Goal: Find specific page/section: Find specific page/section

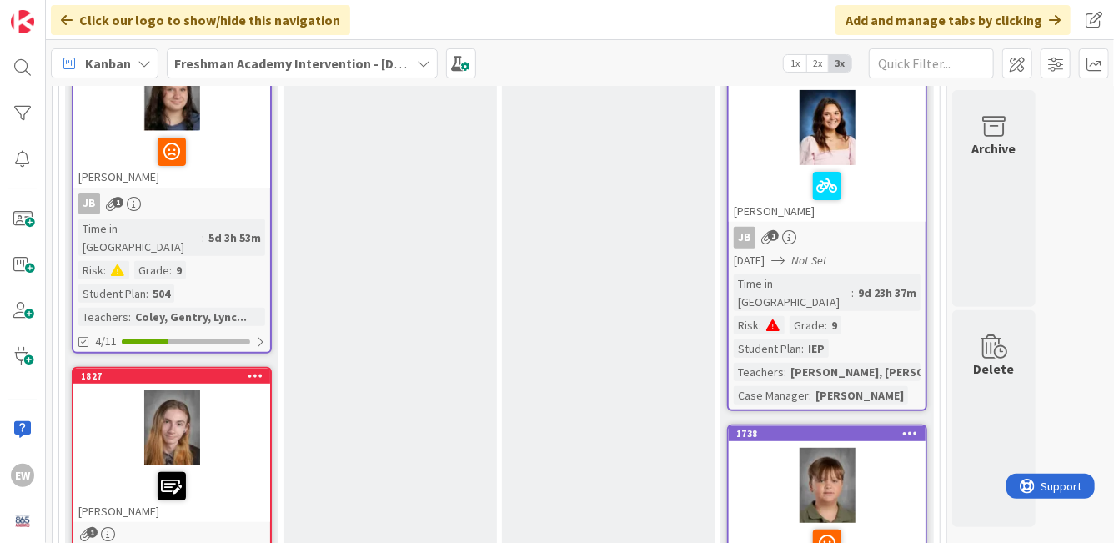
scroll to position [267, 0]
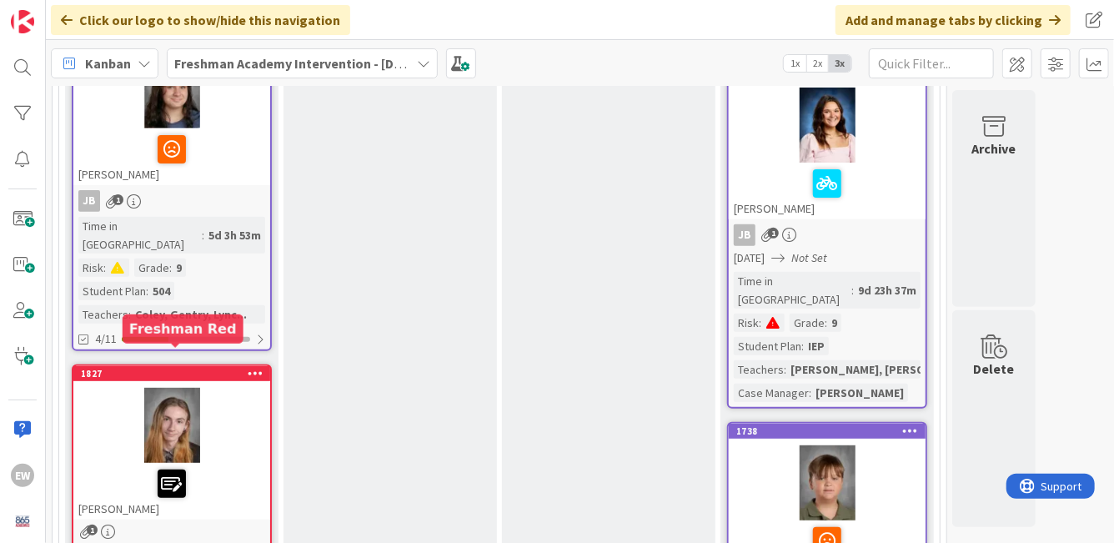
click at [187, 368] on div "1827" at bounding box center [175, 374] width 189 height 12
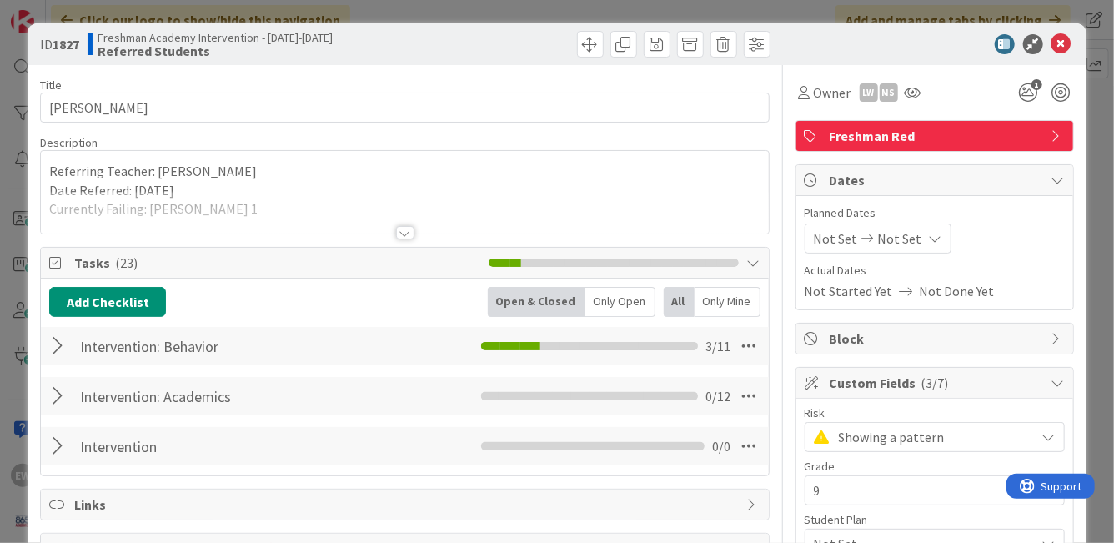
click at [905, 138] on span "Freshman Red" at bounding box center [935, 136] width 213 height 20
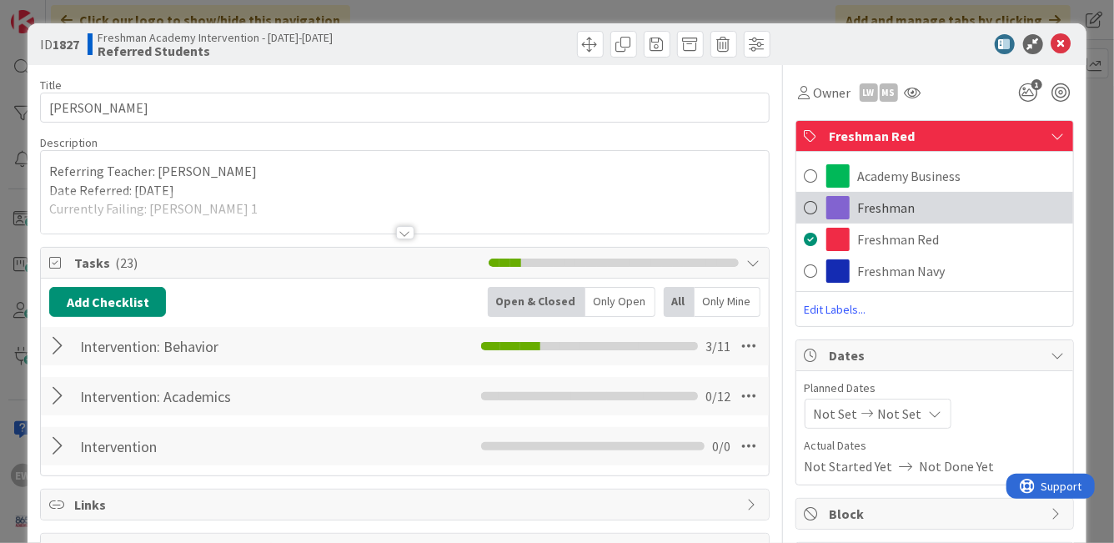
click at [856, 204] on div "Freshman" at bounding box center [934, 208] width 277 height 32
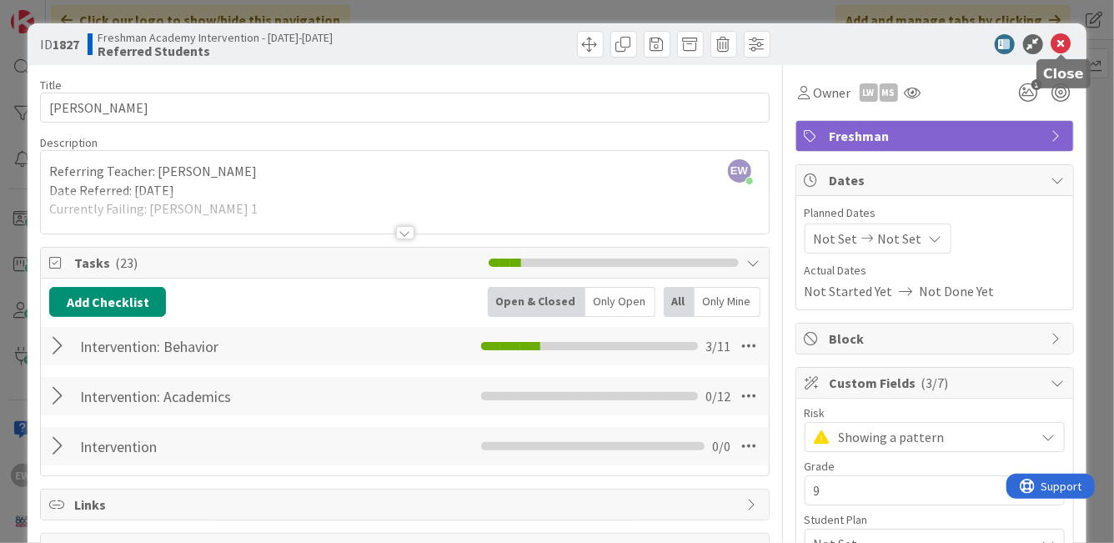
click at [1060, 48] on icon at bounding box center [1061, 44] width 20 height 20
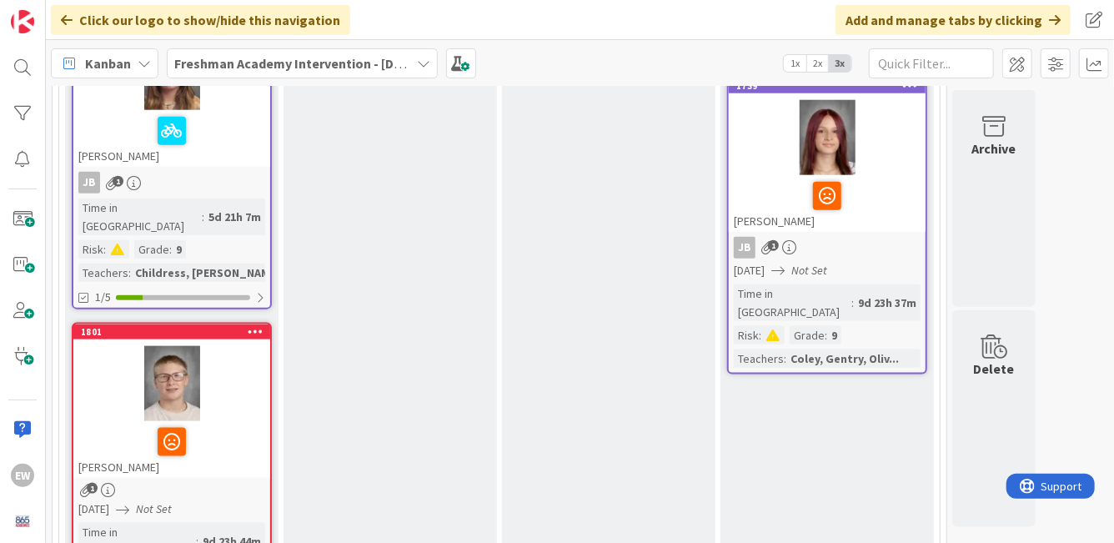
click at [251, 325] on icon at bounding box center [256, 331] width 16 height 12
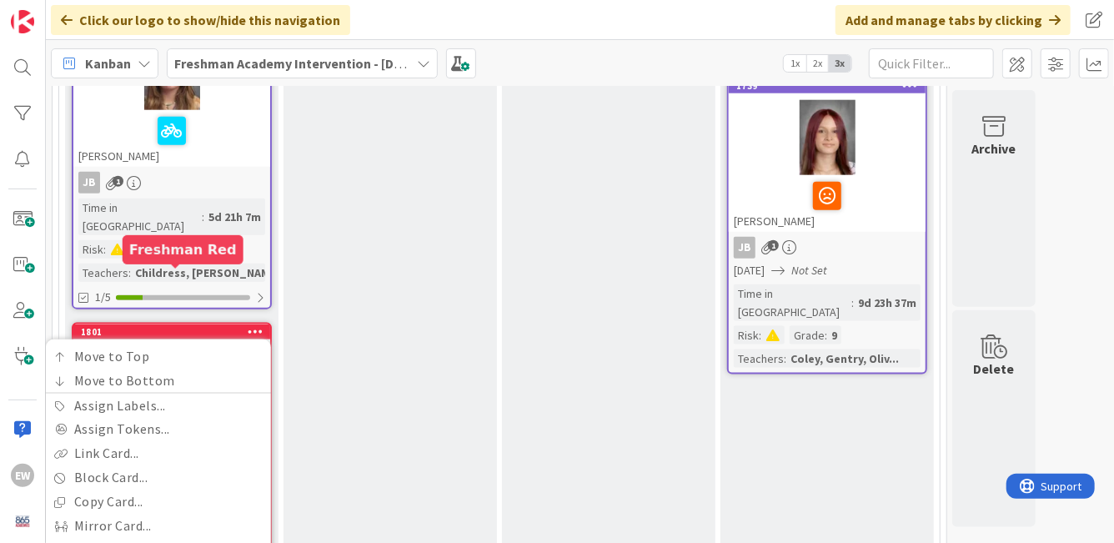
click at [188, 326] on div "1801" at bounding box center [175, 332] width 189 height 12
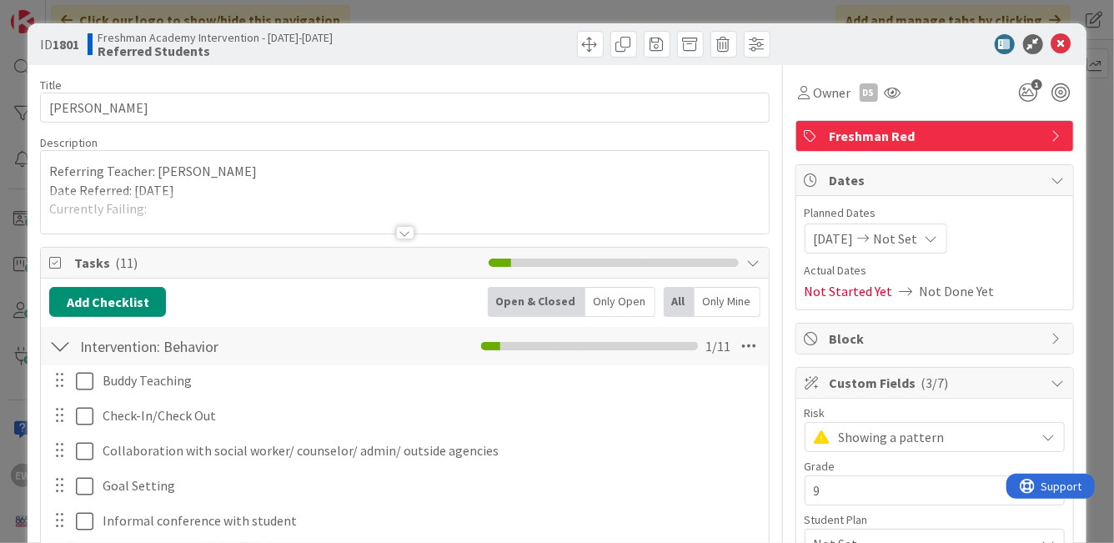
click at [1005, 130] on span "Freshman Red" at bounding box center [935, 136] width 213 height 20
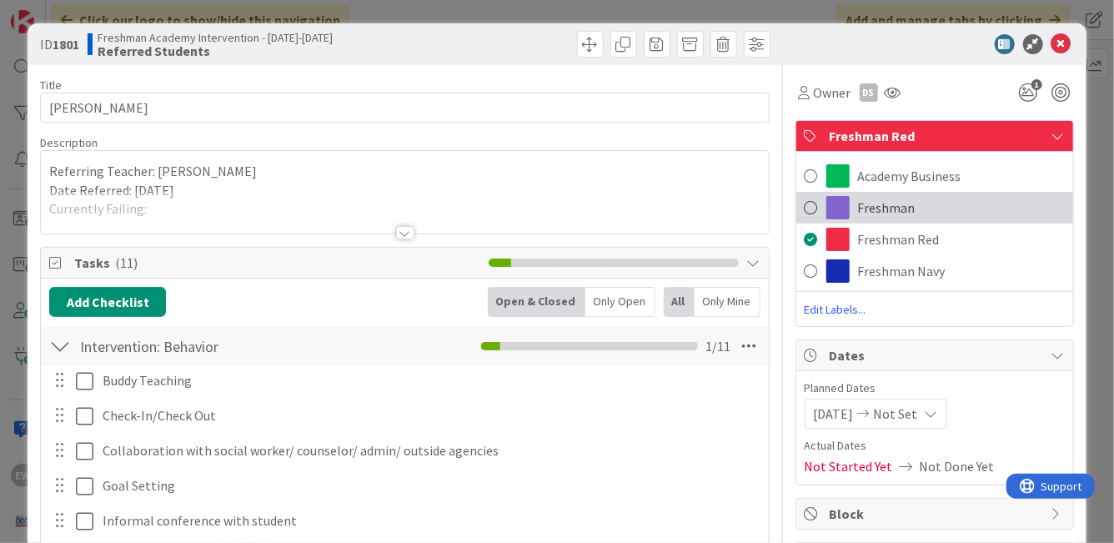
click at [865, 205] on span "Freshman" at bounding box center [887, 208] width 58 height 20
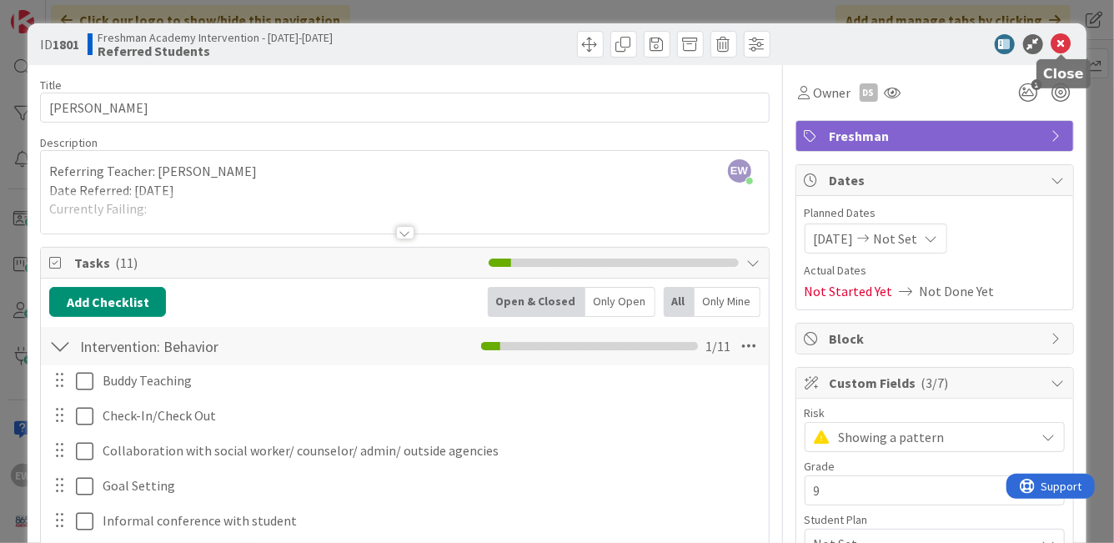
click at [1067, 45] on icon at bounding box center [1061, 44] width 20 height 20
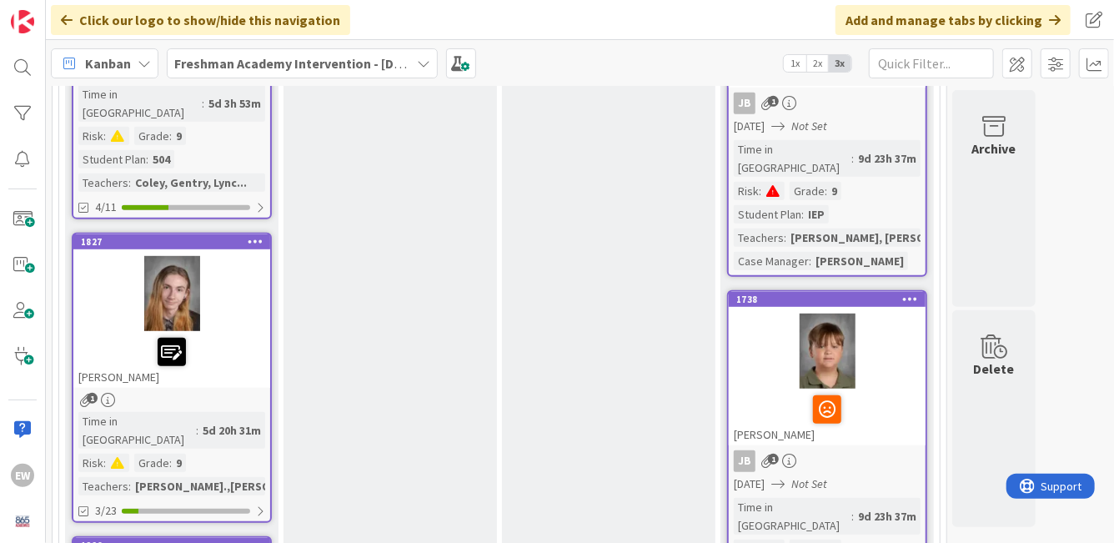
scroll to position [399, 0]
click at [168, 235] on div "1827" at bounding box center [175, 241] width 189 height 12
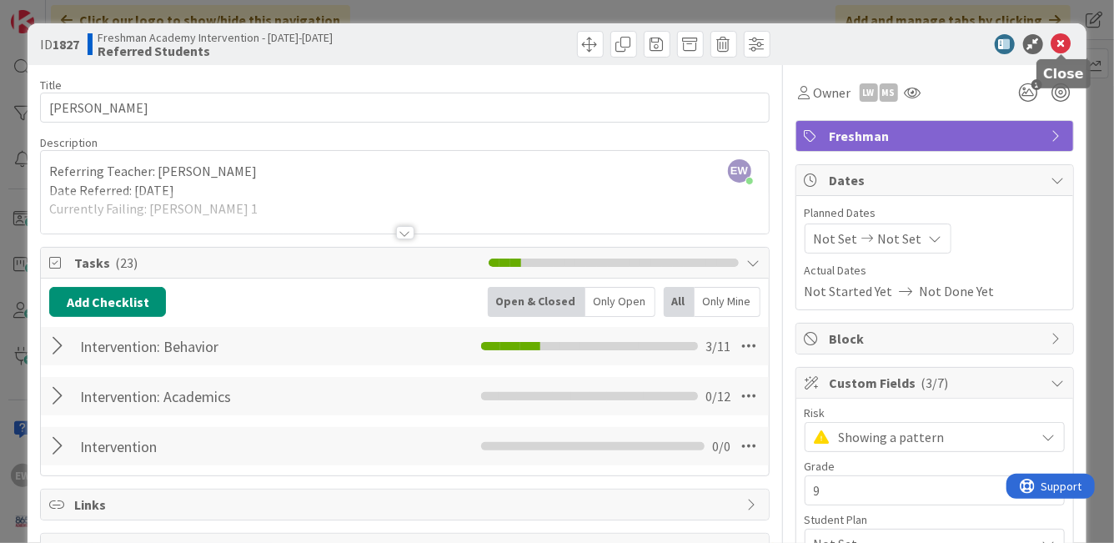
click at [1063, 43] on icon at bounding box center [1061, 44] width 20 height 20
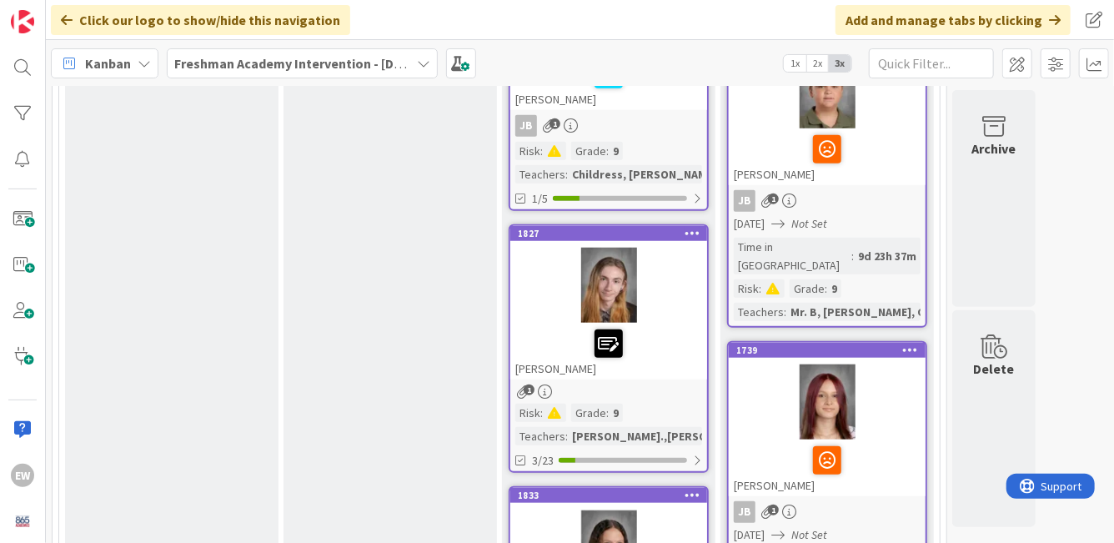
scroll to position [645, 0]
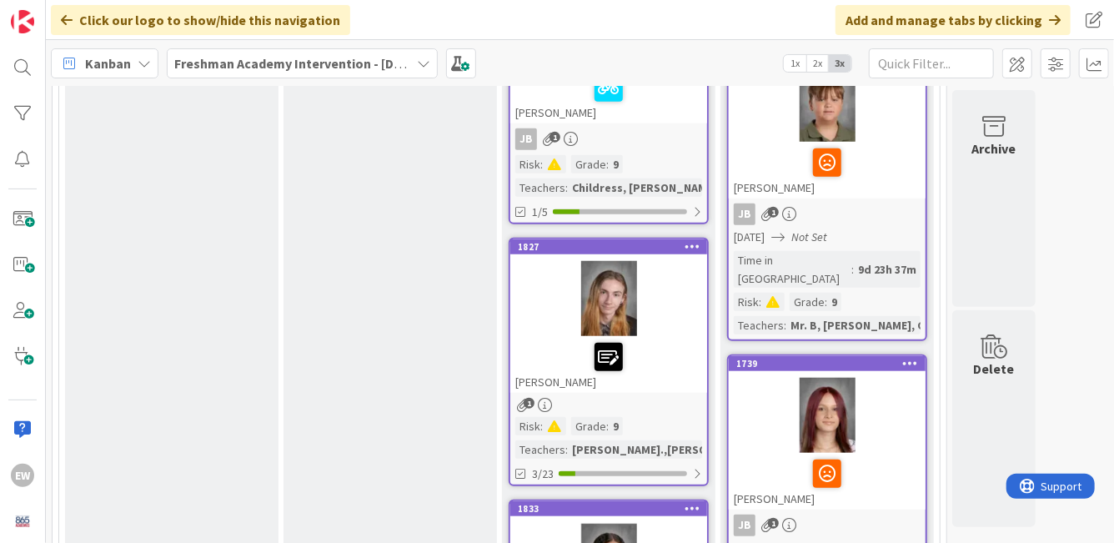
drag, startPoint x: 214, startPoint y: 302, endPoint x: 719, endPoint y: 7, distance: 585.0
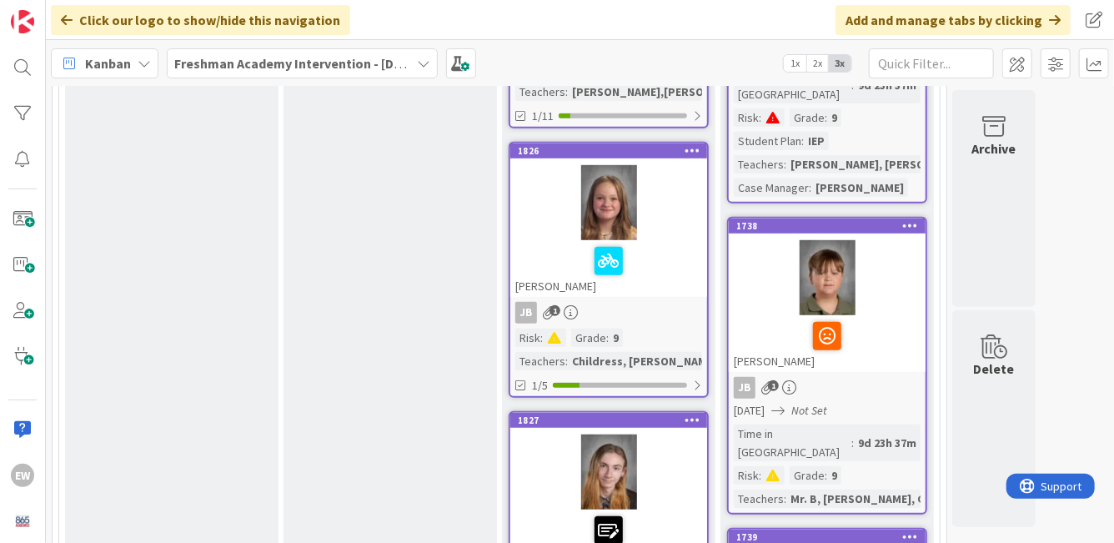
scroll to position [417, 0]
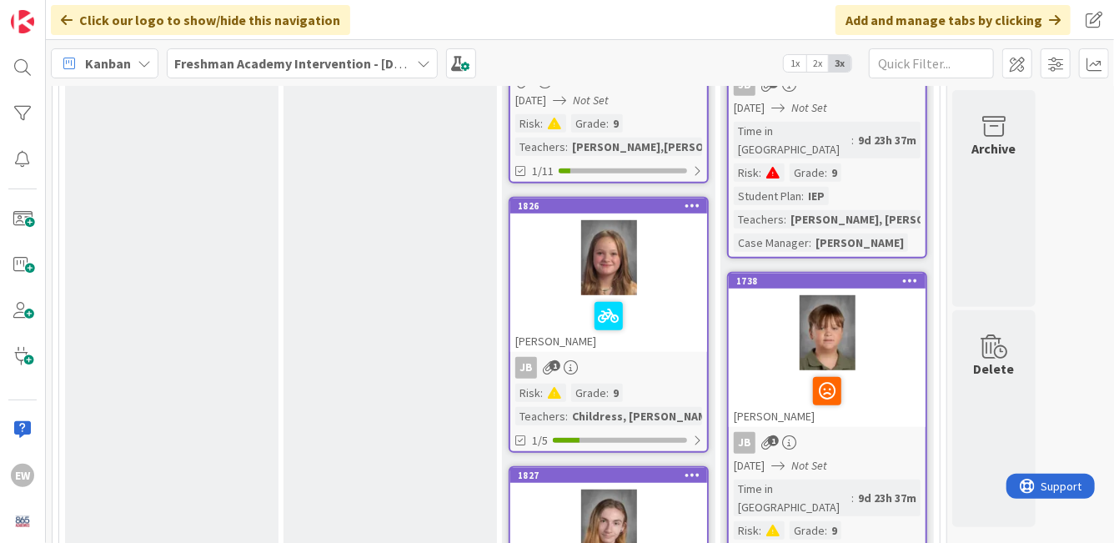
click at [632, 281] on div at bounding box center [608, 257] width 197 height 75
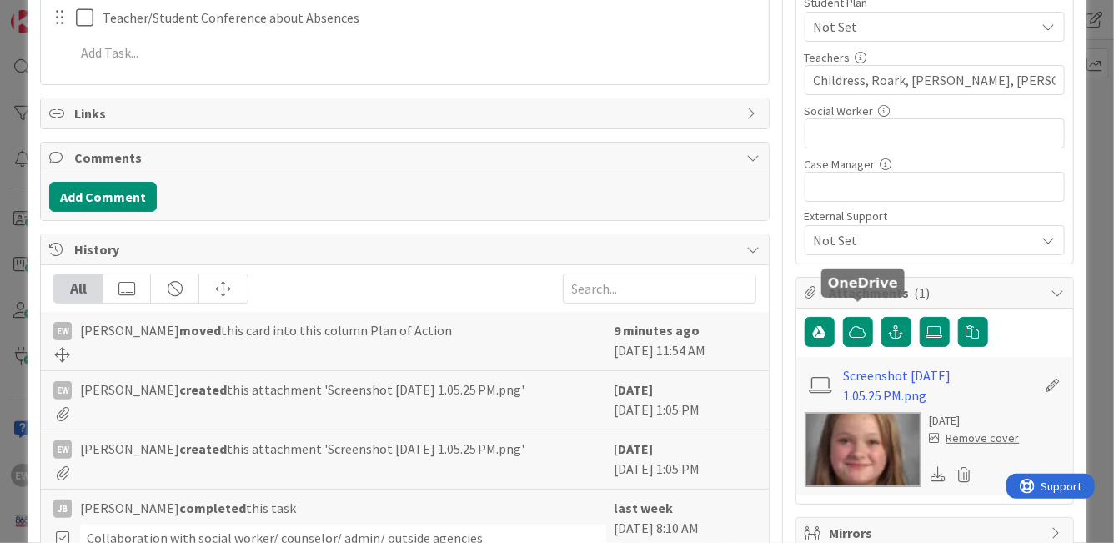
scroll to position [534, 0]
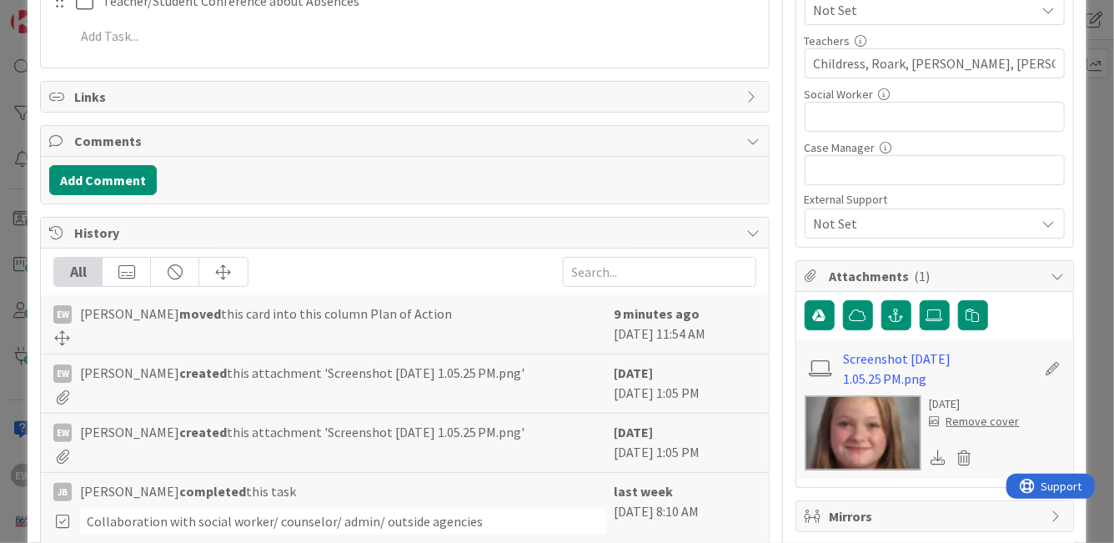
click at [860, 408] on img at bounding box center [862, 432] width 117 height 75
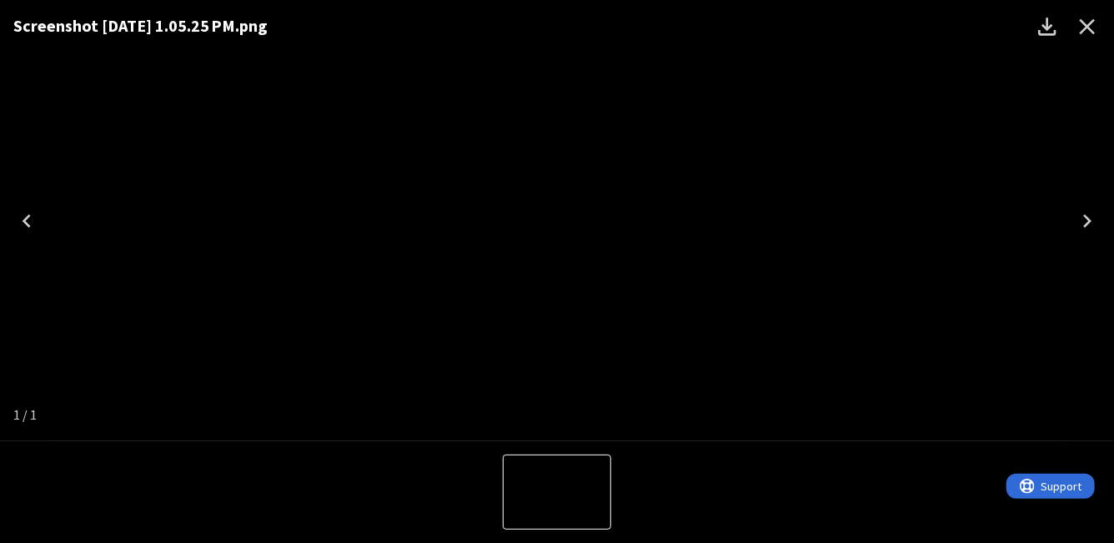
click at [805, 218] on div "Screenshot 2025-08-22 at 1.05.25 PM.png" at bounding box center [557, 220] width 1114 height 441
click at [1088, 27] on icon "Close" at bounding box center [1088, 27] width 16 height 16
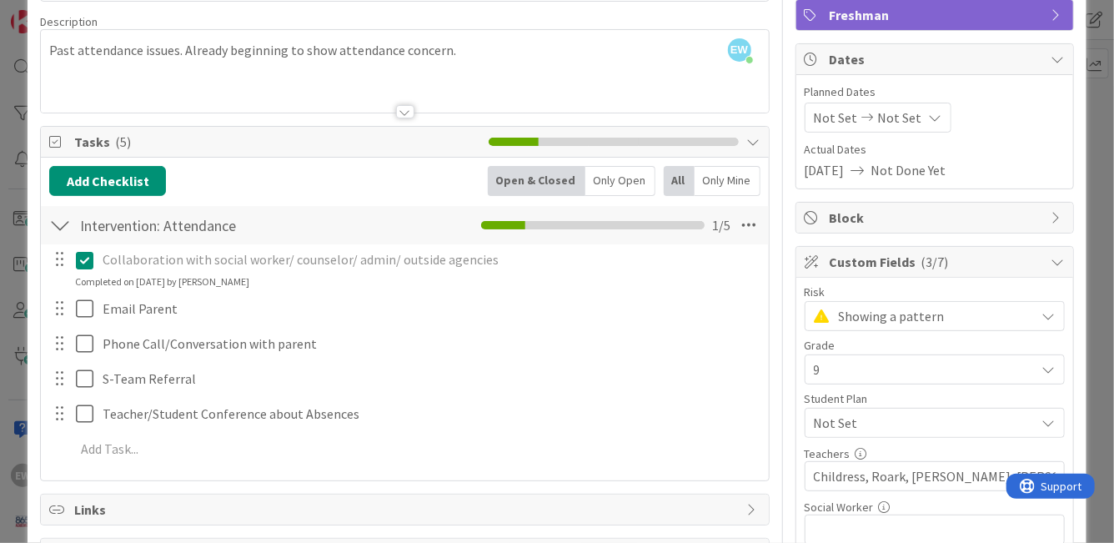
scroll to position [0, 0]
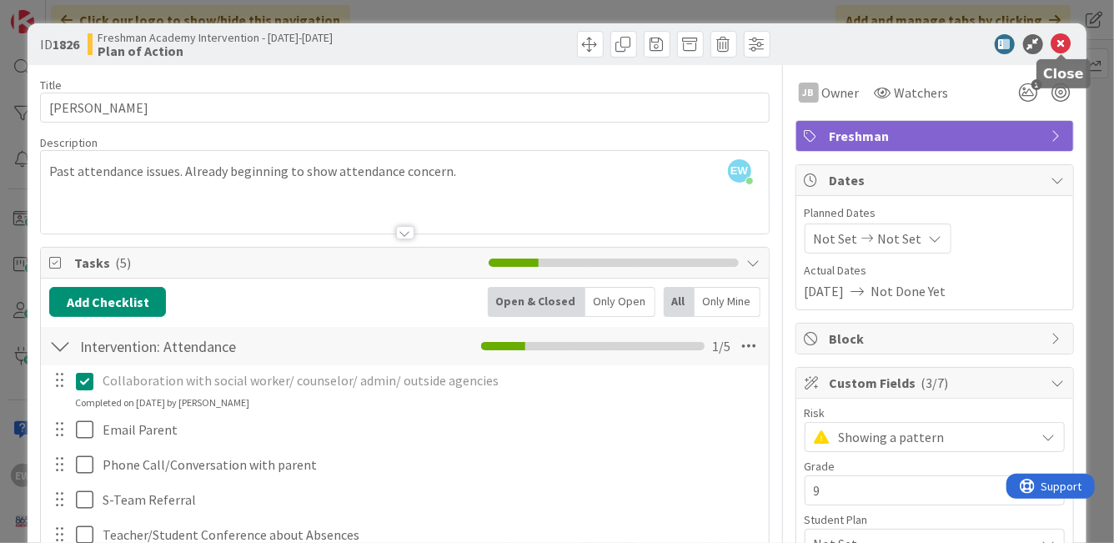
click at [1057, 41] on icon at bounding box center [1061, 44] width 20 height 20
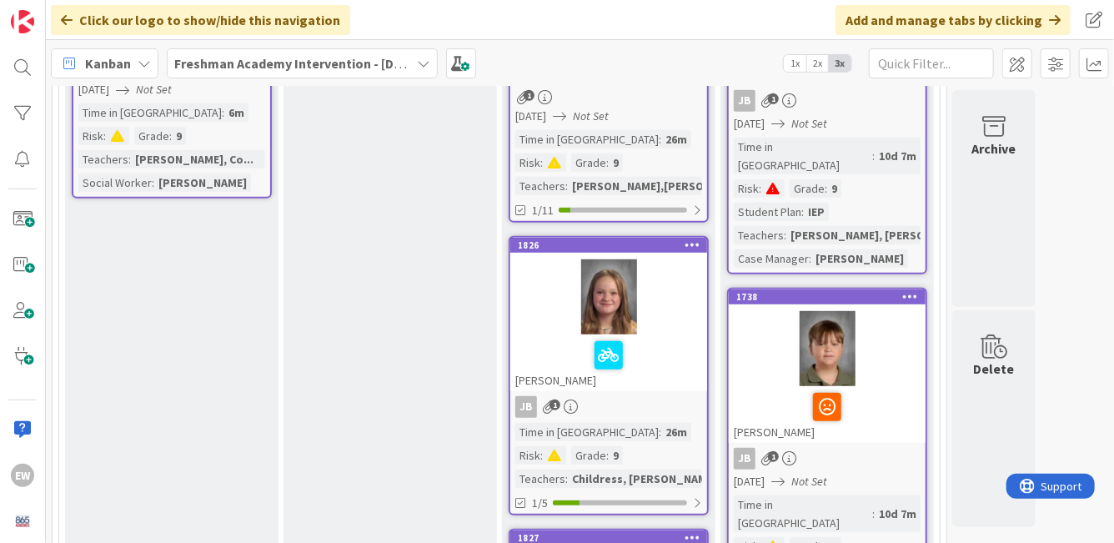
scroll to position [402, 0]
